Goal: Information Seeking & Learning: Learn about a topic

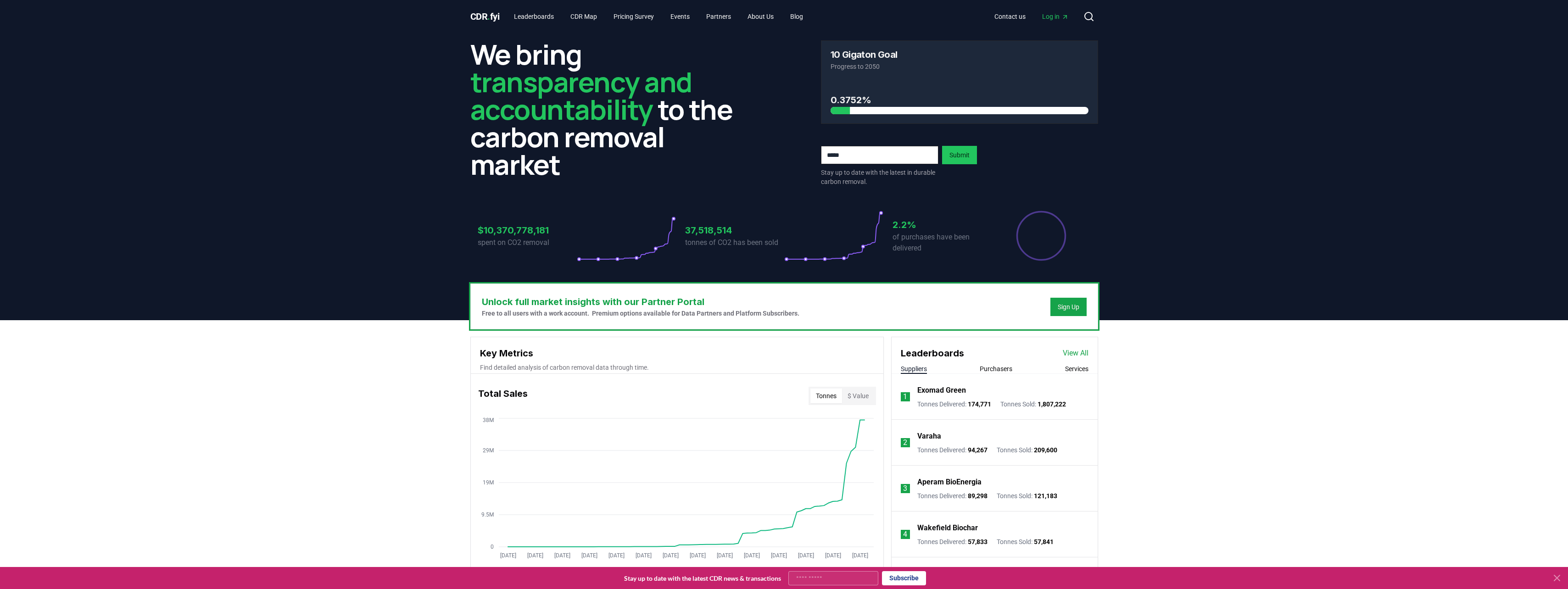
drag, startPoint x: 516, startPoint y: 229, endPoint x: 827, endPoint y: 243, distance: 311.3
click at [517, 229] on h3 "$10,370,778,181" at bounding box center [527, 230] width 99 height 14
click at [925, 243] on p "of purchases have been delivered" at bounding box center [942, 243] width 99 height 22
drag, startPoint x: 1113, startPoint y: 242, endPoint x: 977, endPoint y: 232, distance: 136.4
click at [1111, 242] on header "We bring transparency and accountability to the carbon removal market 10 Gigato…" at bounding box center [784, 176] width 1568 height 287
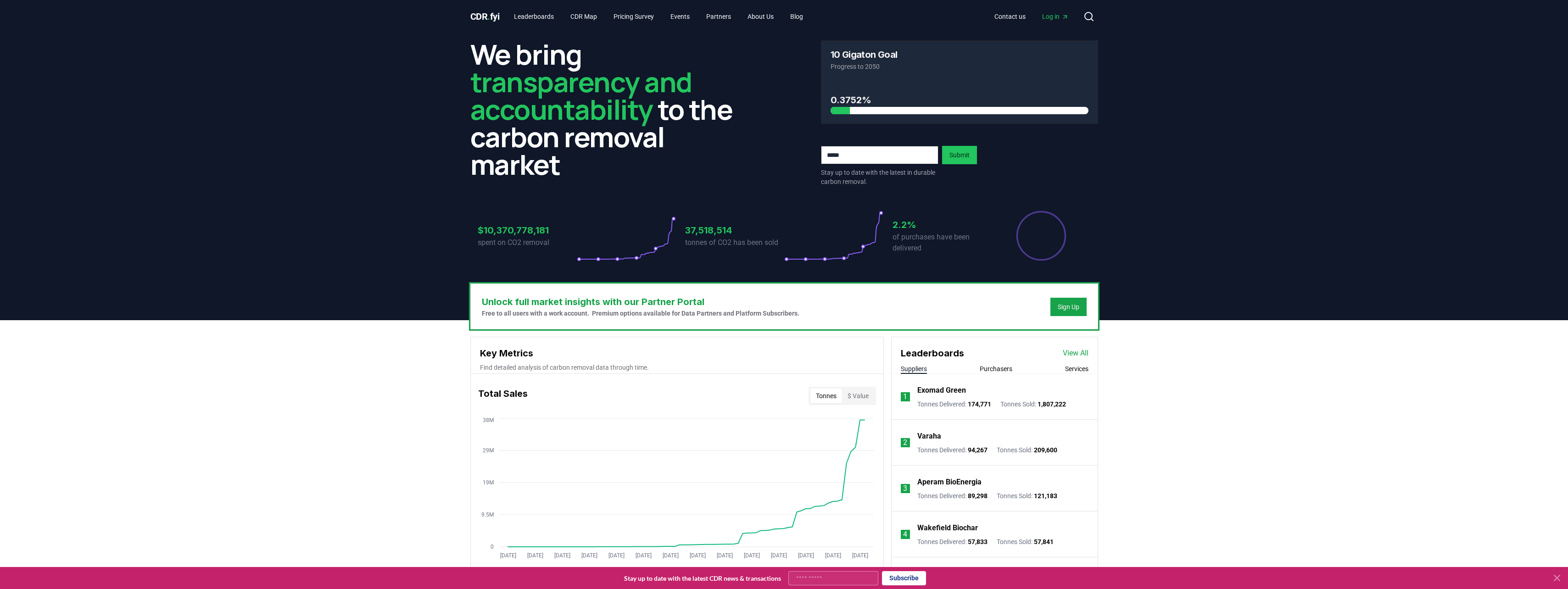
click at [940, 232] on p "of purchases have been delivered" at bounding box center [942, 243] width 99 height 22
click at [701, 223] on div "37,518,514 tonnes of CO2 has been sold" at bounding box center [735, 235] width 99 height 51
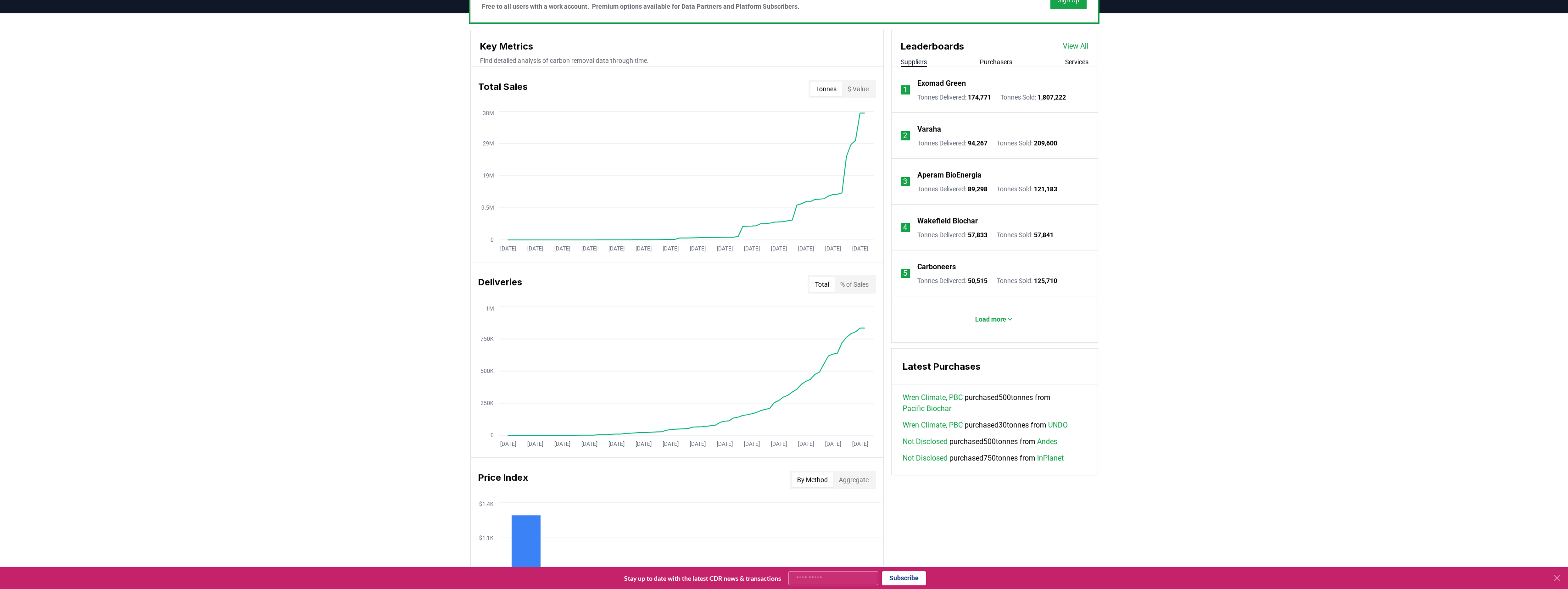
scroll to position [307, 0]
click at [866, 287] on button "% of Sales" at bounding box center [854, 284] width 40 height 15
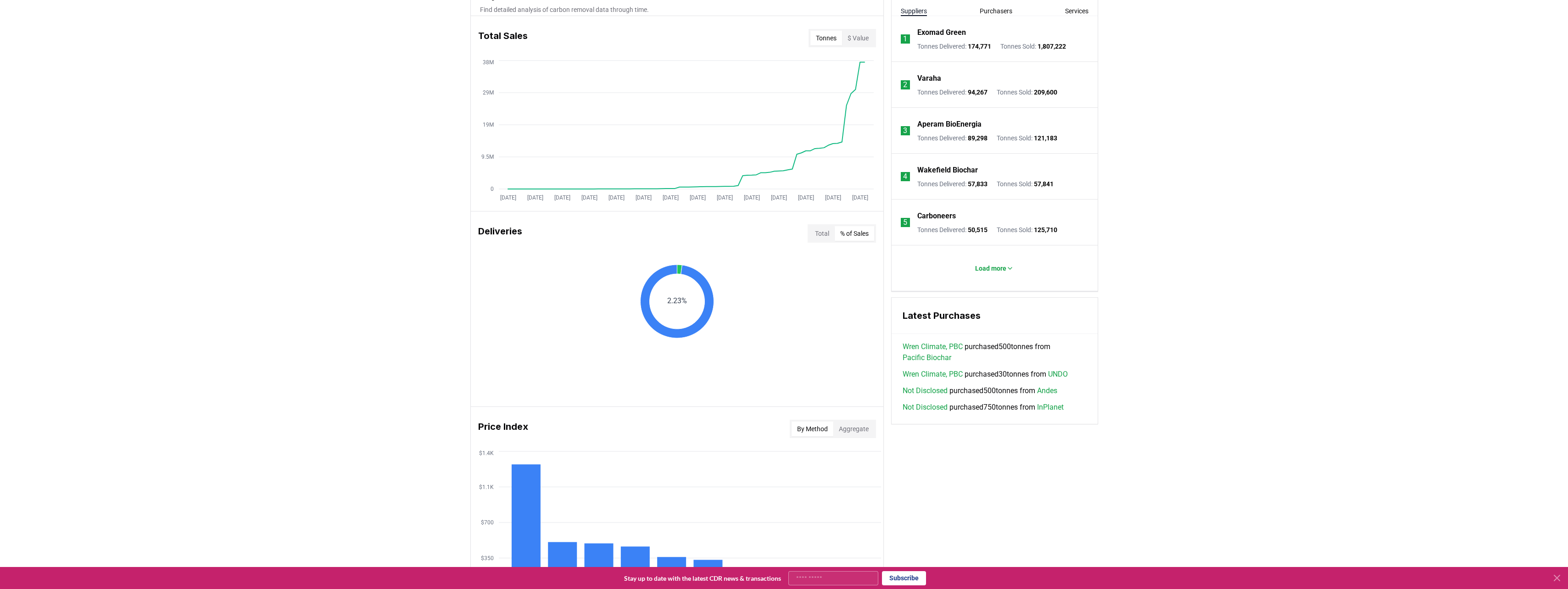
scroll to position [356, 0]
click at [861, 43] on button "$ Value" at bounding box center [858, 40] width 32 height 15
click at [833, 38] on button "Tonnes" at bounding box center [826, 40] width 32 height 15
click at [860, 40] on button "$ Value" at bounding box center [858, 40] width 32 height 15
click at [830, 40] on button "Tonnes" at bounding box center [826, 40] width 32 height 15
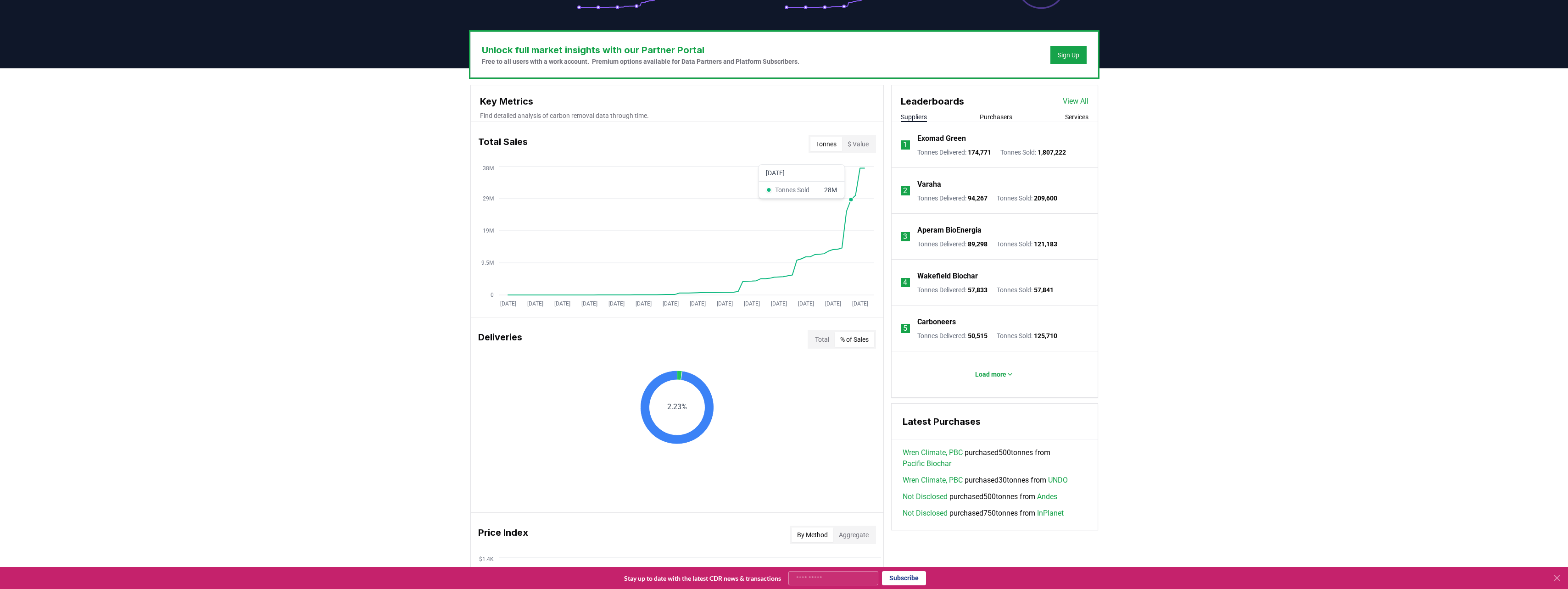
scroll to position [251, 0]
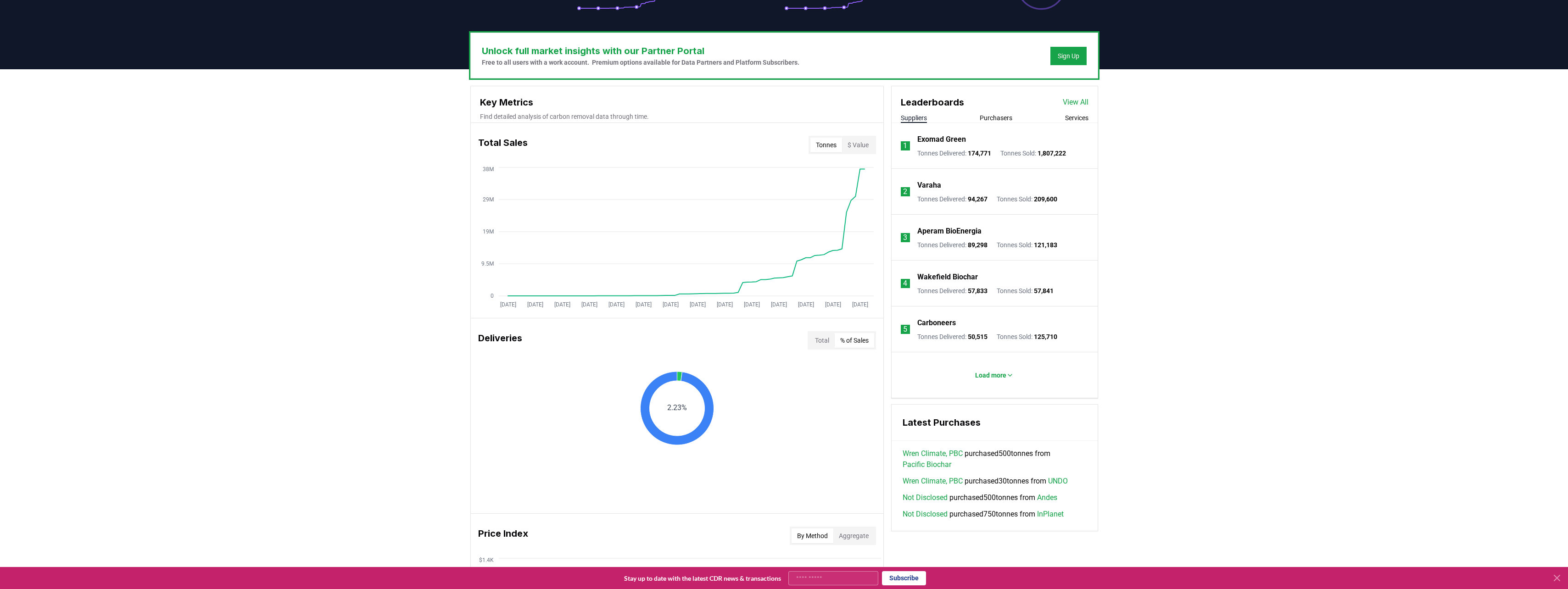
click at [862, 148] on button "$ Value" at bounding box center [858, 145] width 32 height 15
click at [830, 145] on button "Tonnes" at bounding box center [826, 145] width 32 height 15
click at [849, 143] on button "$ Value" at bounding box center [858, 145] width 32 height 15
click at [823, 143] on button "Tonnes" at bounding box center [826, 145] width 32 height 15
click at [853, 145] on button "$ Value" at bounding box center [858, 145] width 32 height 15
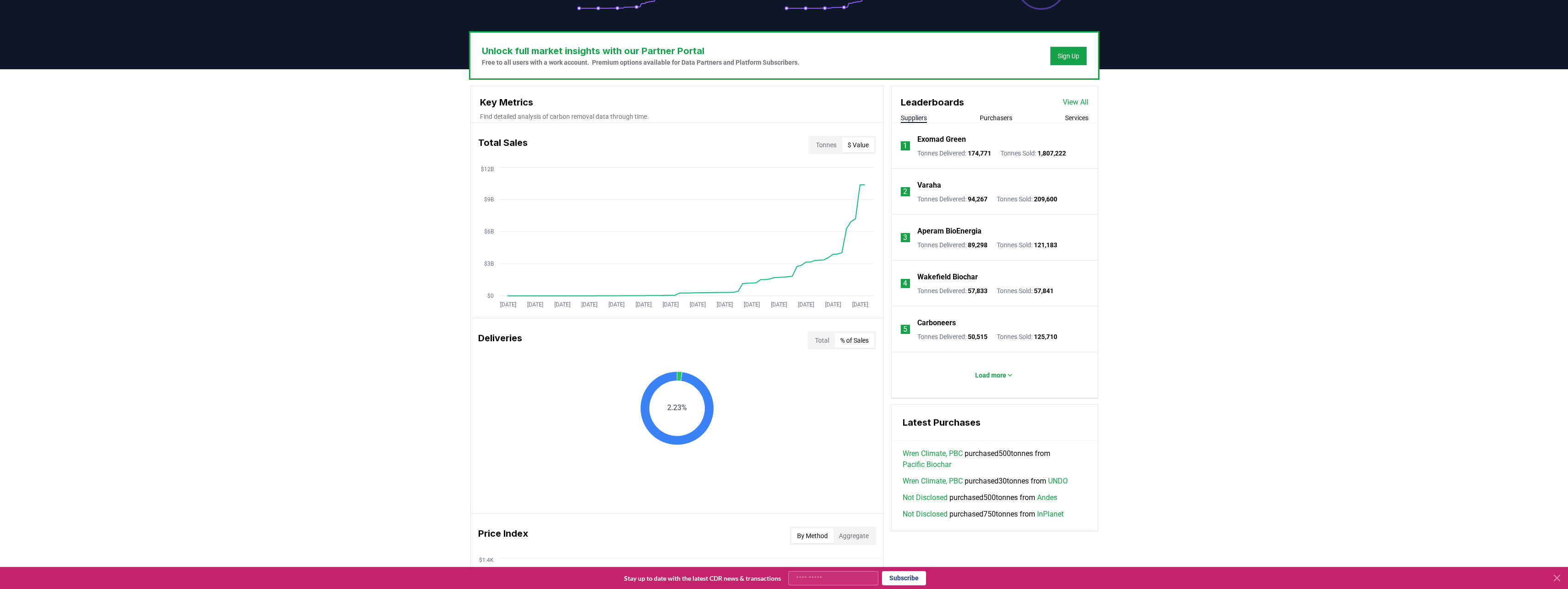
click at [834, 145] on button "Tonnes" at bounding box center [826, 145] width 32 height 15
click at [868, 144] on button "$ Value" at bounding box center [858, 145] width 32 height 15
click at [690, 369] on div "2.23%" at bounding box center [677, 434] width 413 height 147
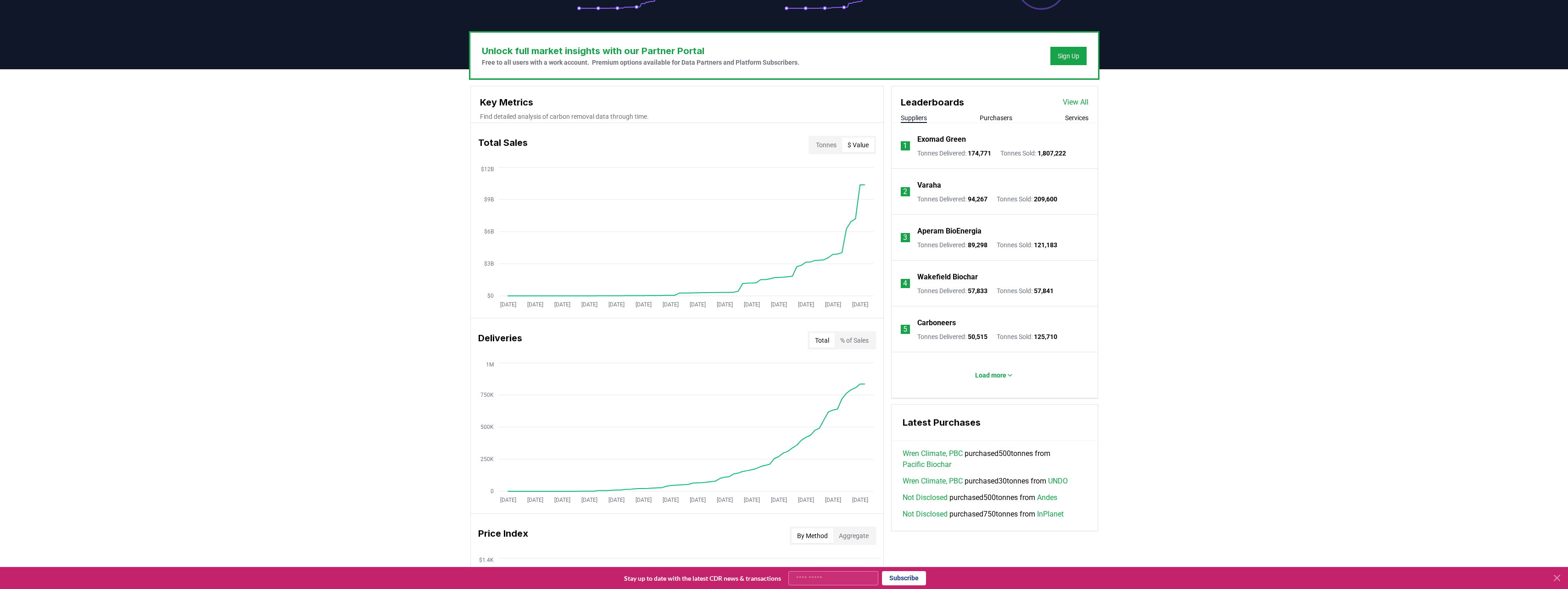
click at [817, 340] on button "Total" at bounding box center [822, 340] width 25 height 15
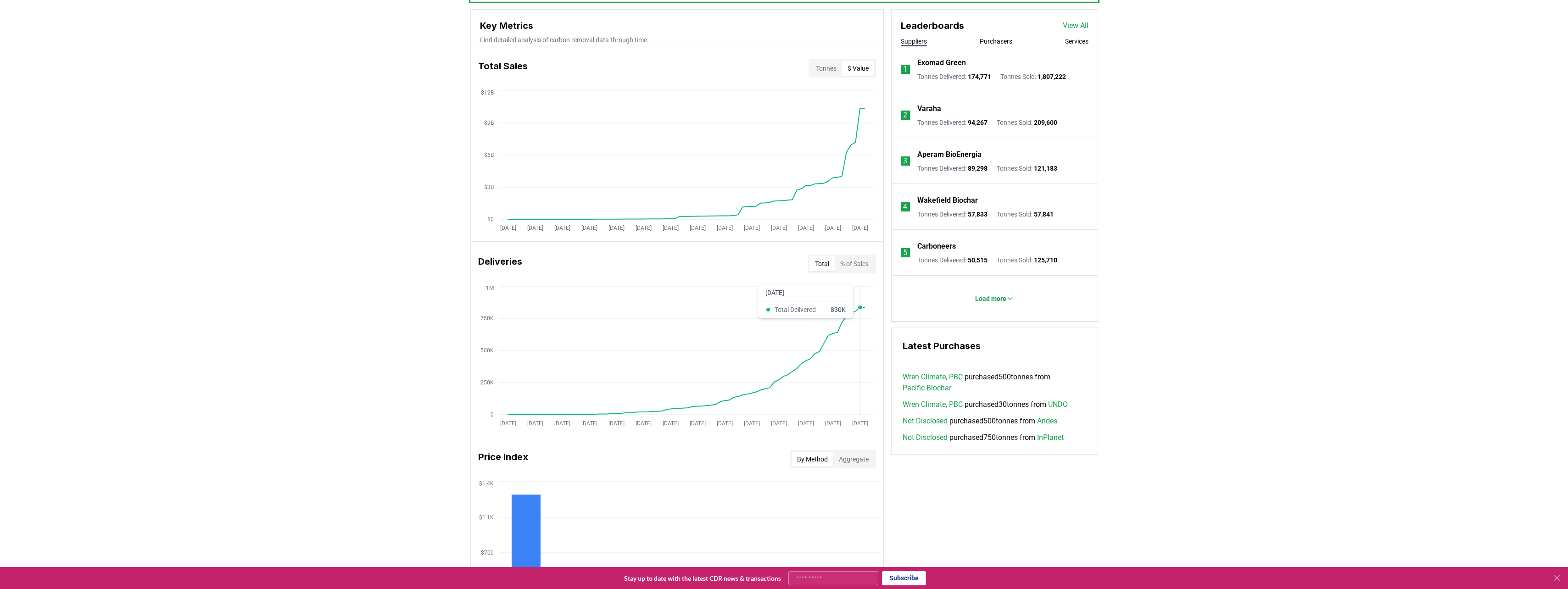
scroll to position [328, 0]
click at [861, 265] on button "% of Sales" at bounding box center [854, 263] width 40 height 15
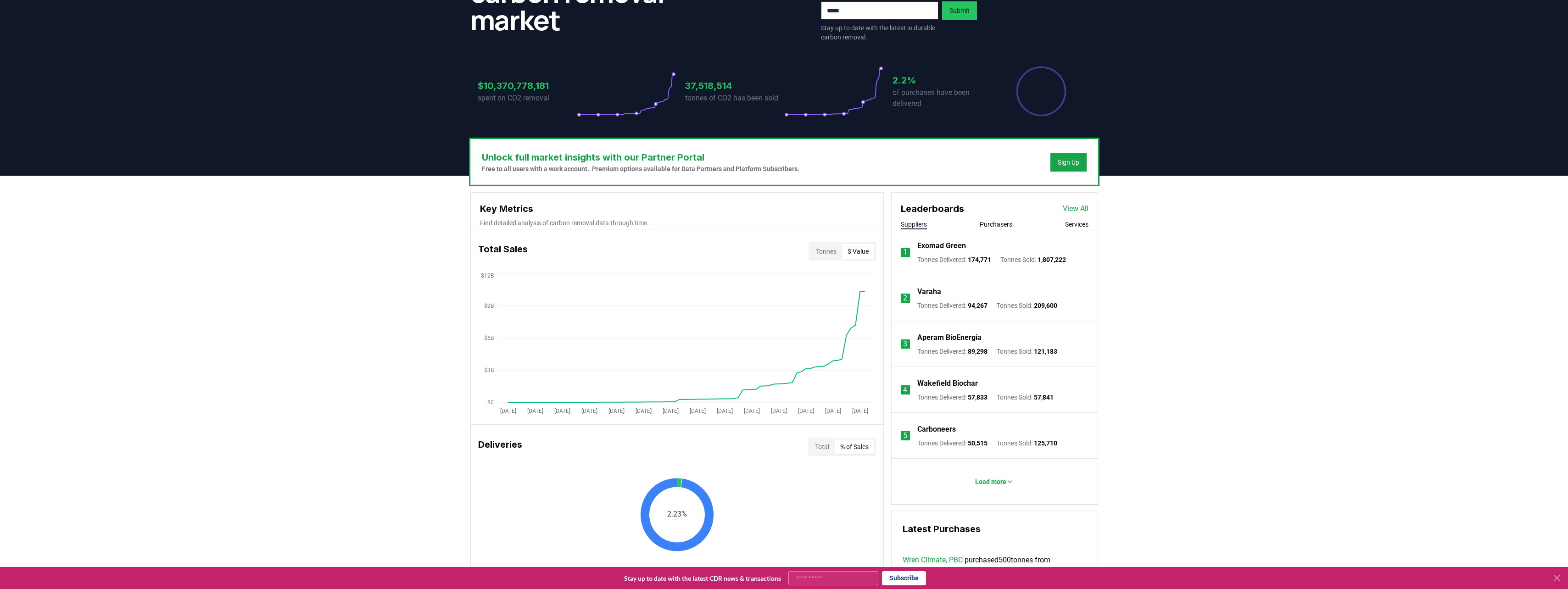
scroll to position [141, 0]
